Goal: Task Accomplishment & Management: Use online tool/utility

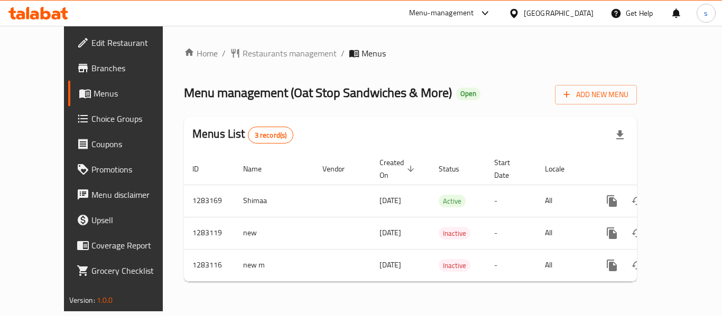
click at [91, 120] on span "Choice Groups" at bounding box center [133, 119] width 85 height 13
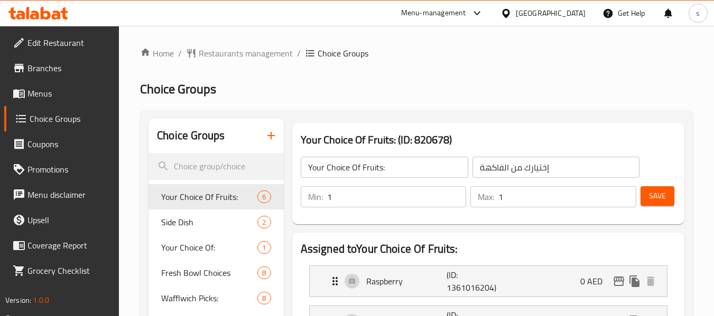
click at [205, 131] on h2 "Choice Groups" at bounding box center [191, 136] width 68 height 16
click at [197, 161] on input "search" at bounding box center [215, 166] width 135 height 27
paste input "Best Selling Coffee"
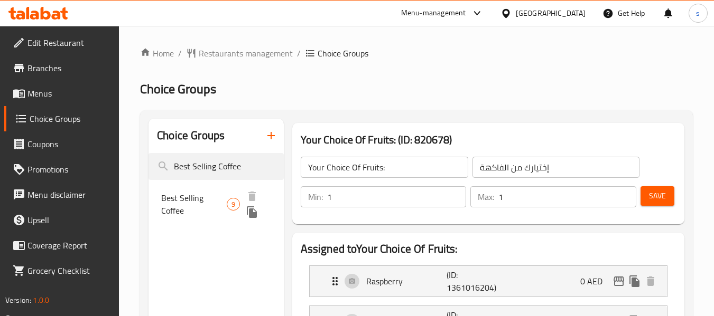
type input "Best Selling Coffee"
click at [204, 198] on span "Best Selling Coffee" at bounding box center [194, 204] width 66 height 25
type input "Best Selling Coffee"
type input "أفضل مبيعات القهوة"
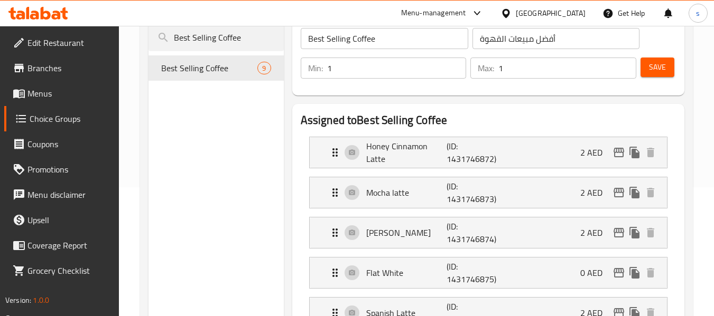
scroll to position [106, 0]
